Goal: Navigation & Orientation: Find specific page/section

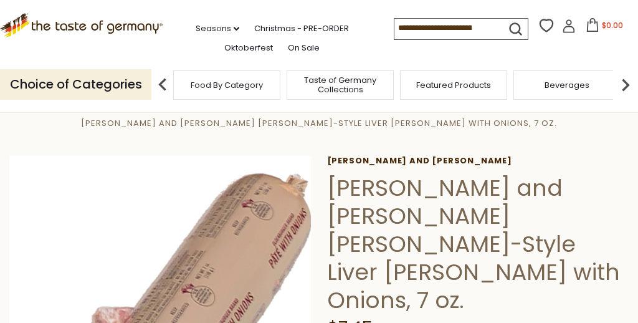
scroll to position [34, 0]
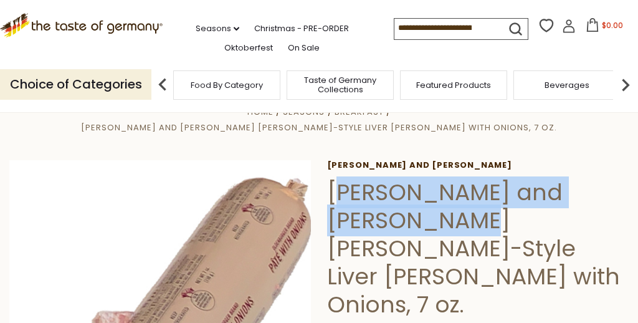
drag, startPoint x: 465, startPoint y: 209, endPoint x: 336, endPoint y: 179, distance: 132.9
click at [336, 179] on h1 "[PERSON_NAME] and [PERSON_NAME] [PERSON_NAME]-Style Liver [PERSON_NAME] with On…" at bounding box center [477, 248] width 301 height 140
click at [364, 196] on h1 "[PERSON_NAME] and [PERSON_NAME] [PERSON_NAME]-Style Liver [PERSON_NAME] with On…" at bounding box center [477, 248] width 301 height 140
drag, startPoint x: 471, startPoint y: 208, endPoint x: 326, endPoint y: 185, distance: 146.9
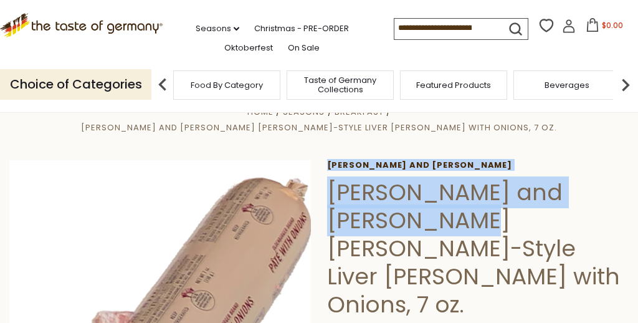
copy div "Schaller and Weber Schaller and Weber Oldenburger"
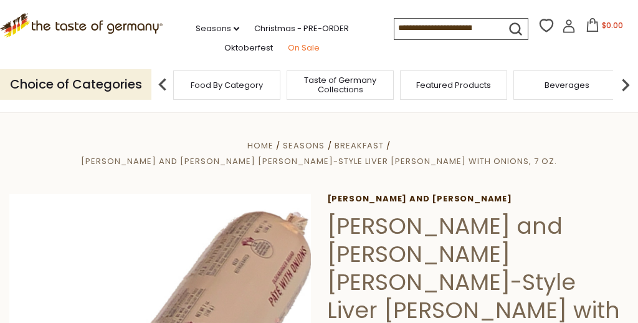
click at [301, 43] on link "On Sale" at bounding box center [304, 48] width 32 height 14
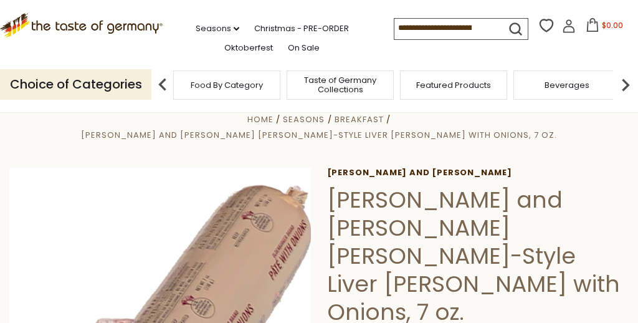
scroll to position [25, 0]
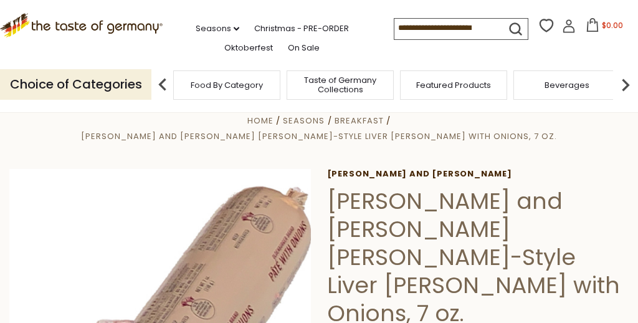
click at [261, 98] on div "Food By Category" at bounding box center [226, 84] width 107 height 29
click at [224, 87] on span "Food By Category" at bounding box center [227, 84] width 72 height 9
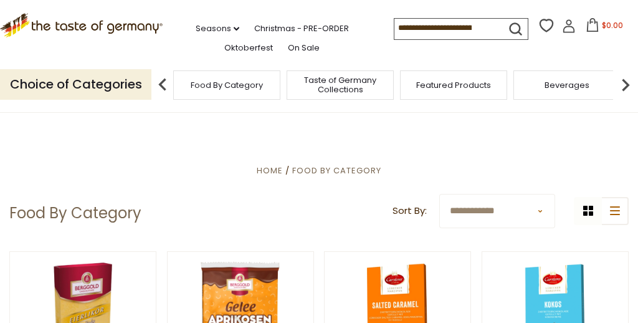
click at [195, 83] on span "Food By Category" at bounding box center [227, 84] width 72 height 9
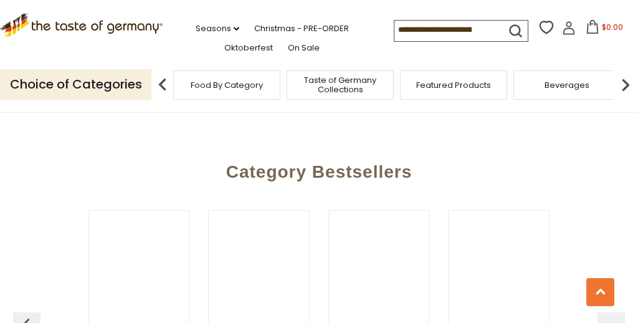
scroll to position [2431, 0]
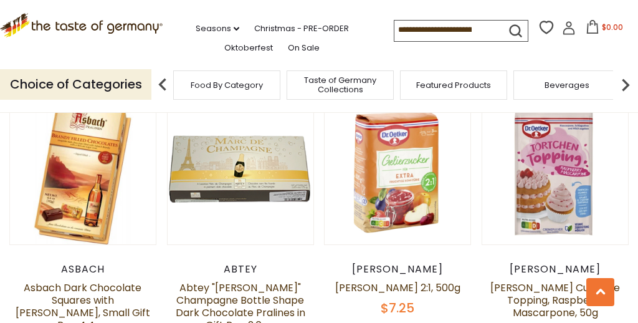
click at [123, 83] on p "Choice of Categories" at bounding box center [75, 84] width 151 height 31
click at [207, 89] on span "Food By Category" at bounding box center [227, 84] width 72 height 9
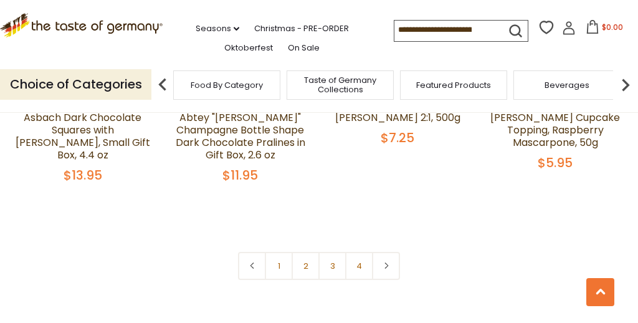
scroll to position [2606, 0]
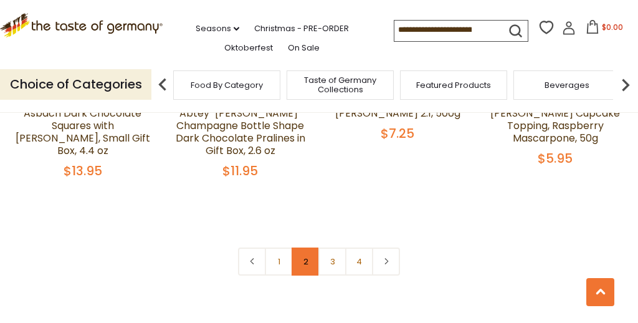
click at [310, 247] on link "2" at bounding box center [305, 261] width 28 height 28
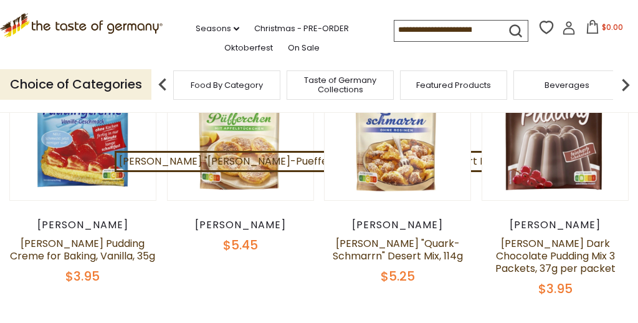
scroll to position [194, 0]
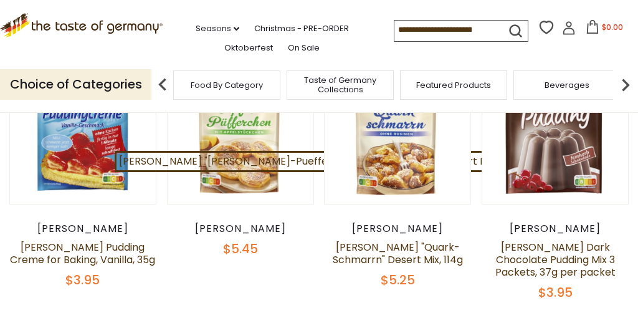
click at [344, 80] on span "Taste of Germany Collections" at bounding box center [340, 84] width 100 height 19
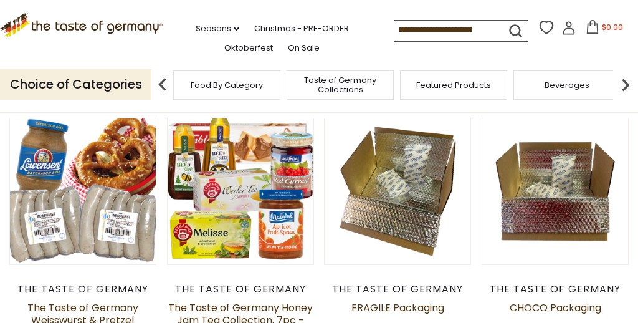
scroll to position [132, 0]
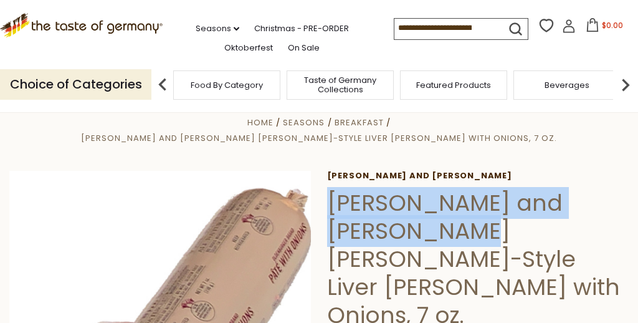
drag, startPoint x: 472, startPoint y: 217, endPoint x: 328, endPoint y: 183, distance: 148.3
click at [328, 189] on h1 "Schaller and Weber Oldenburger-Style Liver Pate with Onions, 7 oz." at bounding box center [477, 259] width 301 height 140
click at [473, 200] on h1 "Schaller and Weber Oldenburger-Style Liver Pate with Onions, 7 oz." at bounding box center [477, 259] width 301 height 140
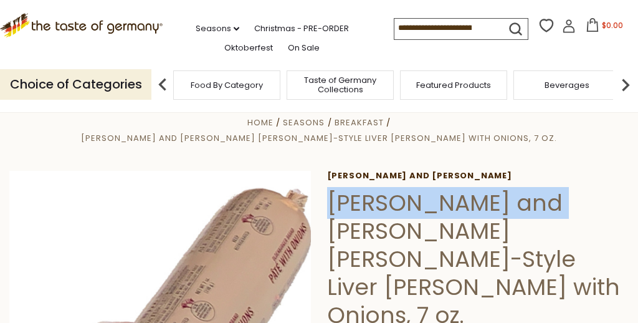
drag, startPoint x: 547, startPoint y: 184, endPoint x: 331, endPoint y: 188, distance: 216.7
click at [331, 189] on h1 "Schaller and Weber Oldenburger-Style Liver Pate with Onions, 7 oz." at bounding box center [477, 259] width 301 height 140
copy h1 "Schaller and Weber"
